Goal: Navigation & Orientation: Find specific page/section

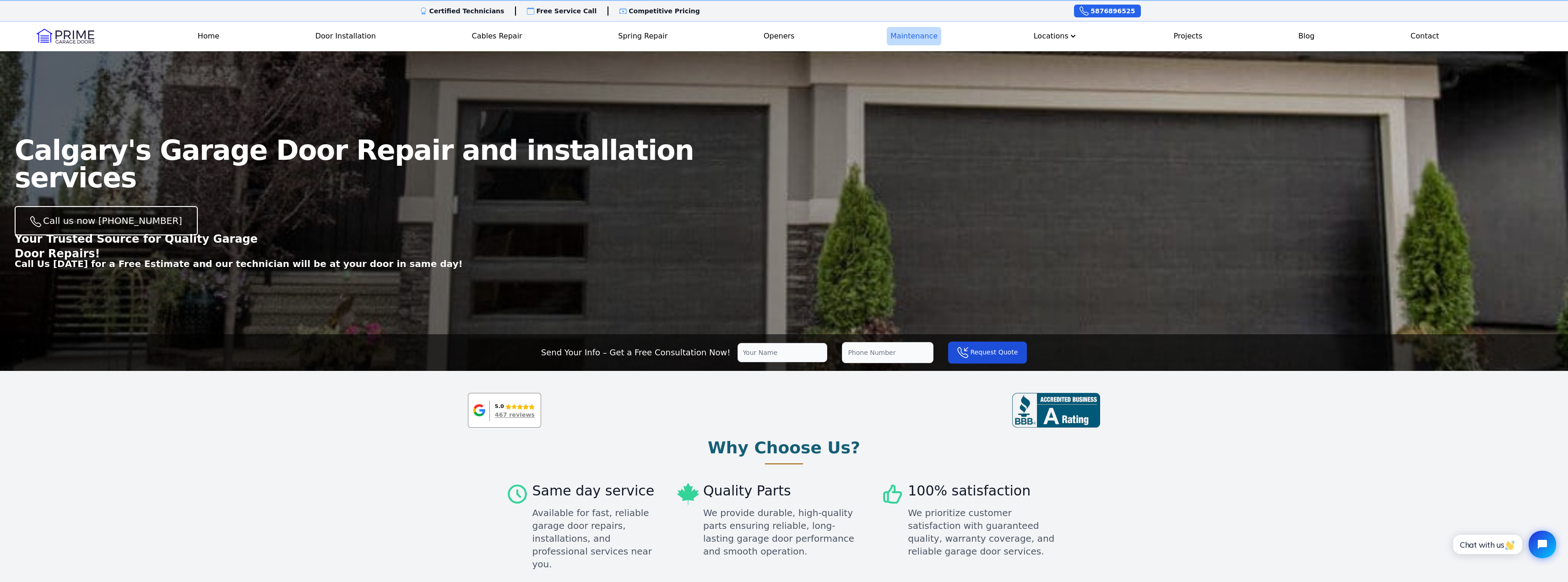
click at [914, 32] on link "Maintenance" at bounding box center [914, 36] width 55 height 18
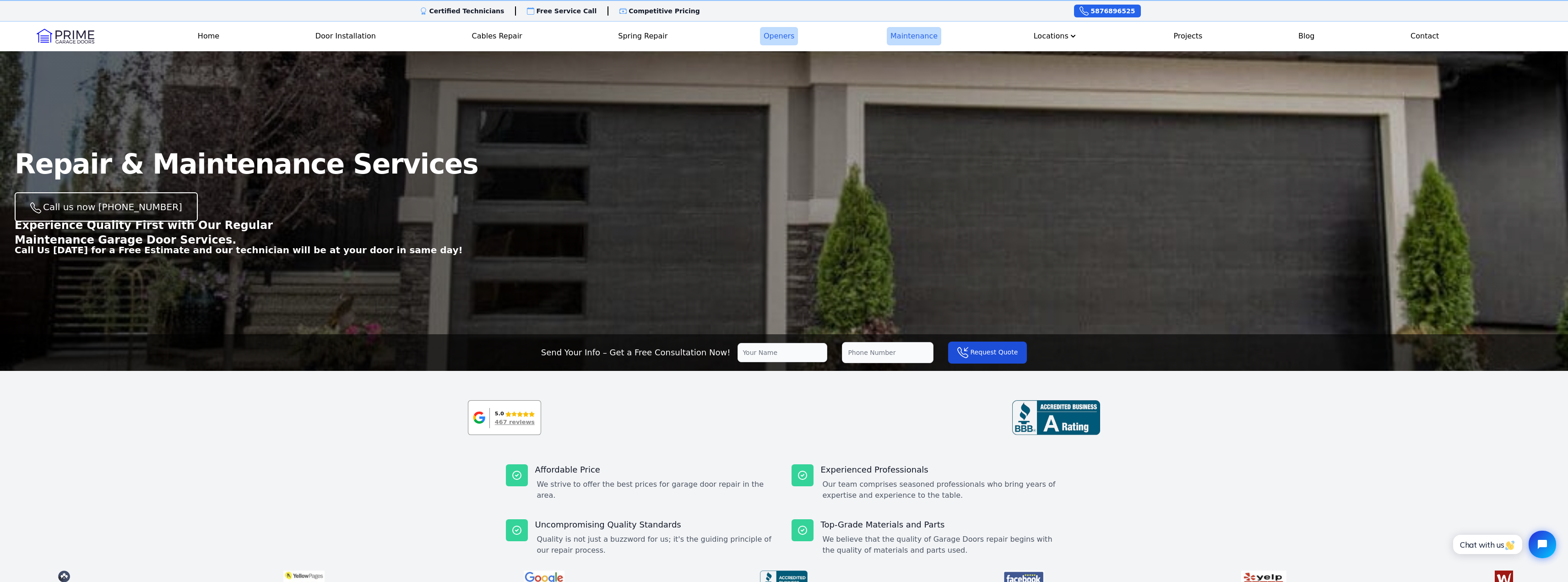
click at [777, 42] on link "Openers" at bounding box center [779, 36] width 38 height 18
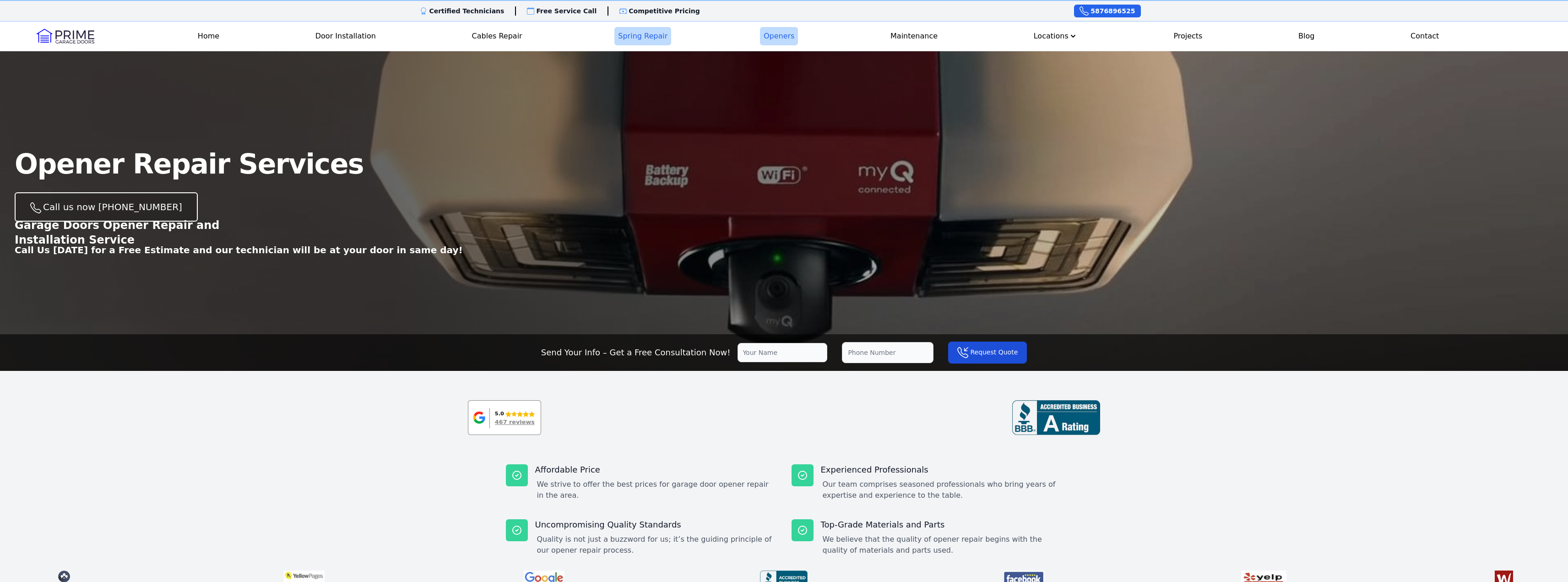
click at [663, 37] on link "Spring Repair" at bounding box center [643, 36] width 57 height 18
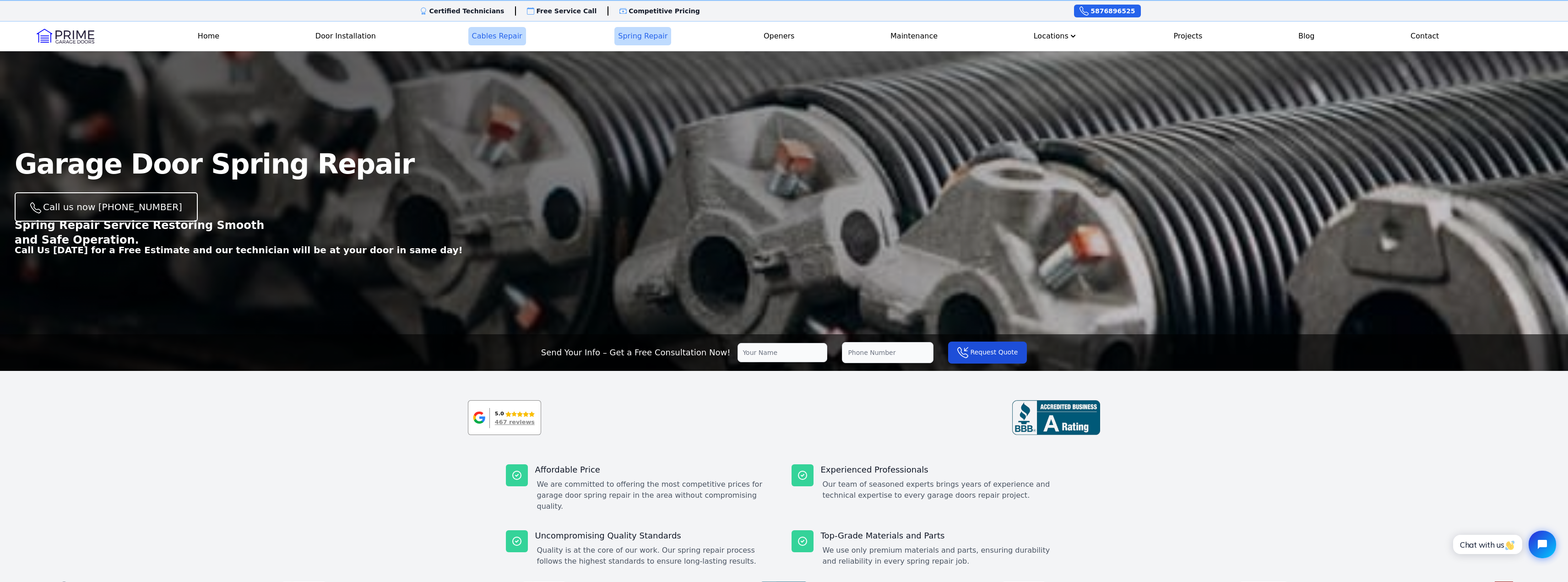
click at [517, 43] on link "Cables Repair" at bounding box center [497, 36] width 57 height 18
